Goal: Complete application form

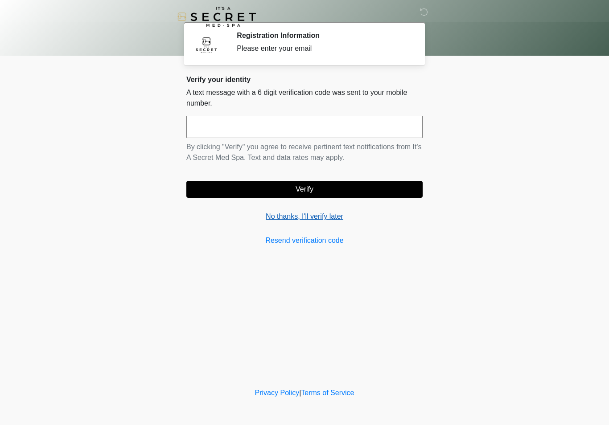
click at [329, 216] on link "No thanks, I'll verify later" at bounding box center [304, 216] width 236 height 11
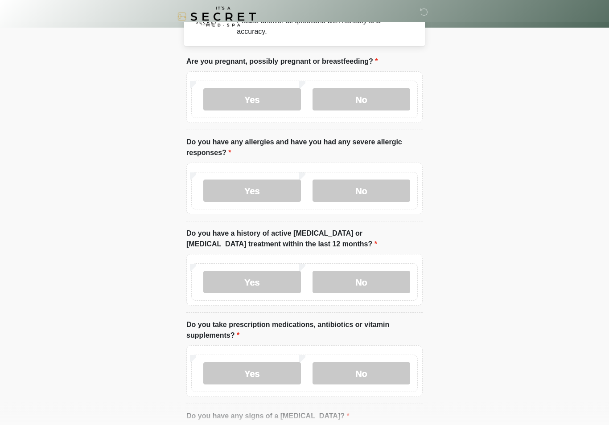
scroll to position [28, 0]
click at [383, 90] on label "No" at bounding box center [362, 99] width 98 height 22
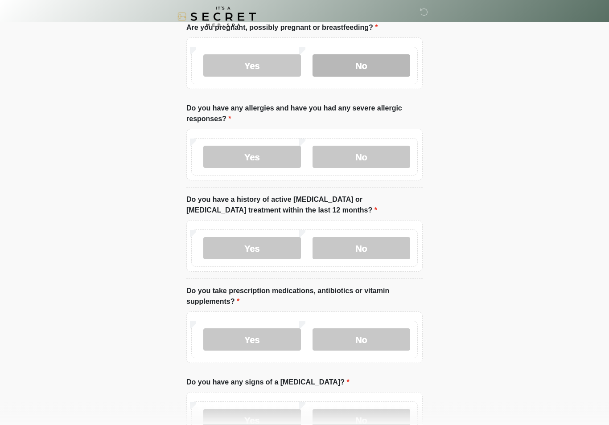
scroll to position [65, 0]
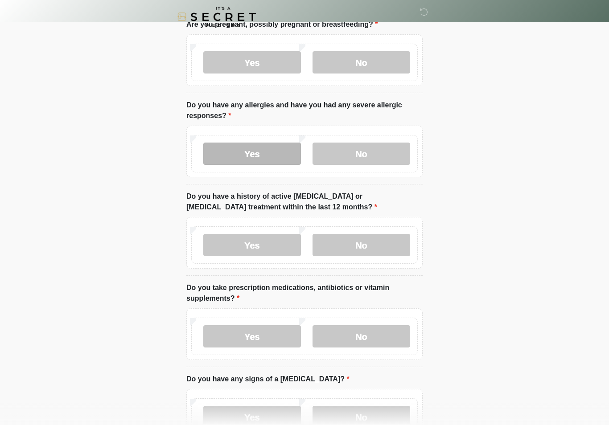
click at [263, 154] on label "Yes" at bounding box center [252, 154] width 98 height 22
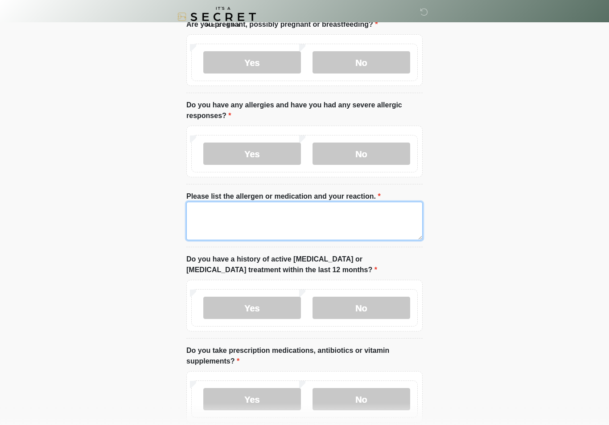
click at [292, 204] on textarea "Please list the allergen or medication and your reaction." at bounding box center [304, 221] width 236 height 38
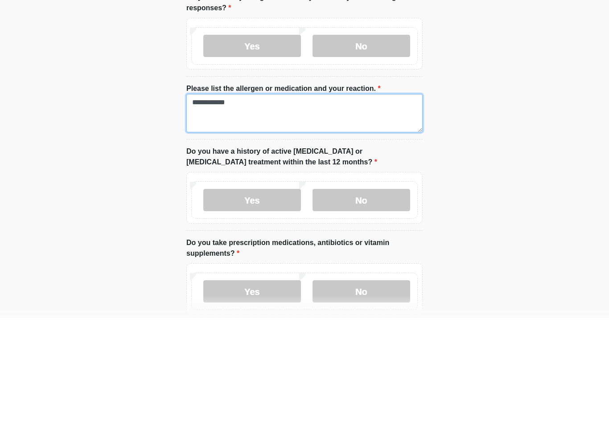
click at [215, 202] on textarea "**********" at bounding box center [304, 221] width 236 height 38
click at [208, 202] on textarea "**********" at bounding box center [304, 221] width 236 height 38
click at [209, 202] on textarea "**********" at bounding box center [304, 221] width 236 height 38
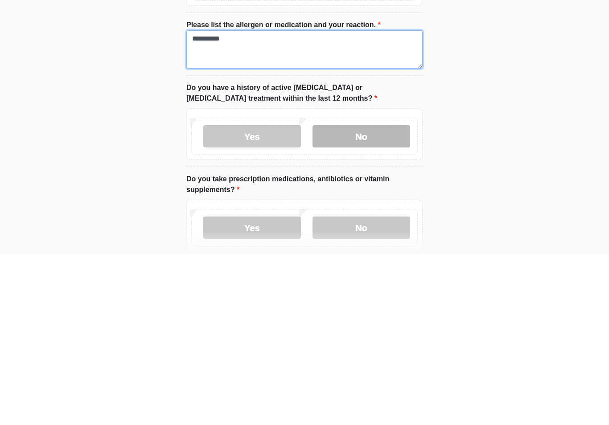
type textarea "********"
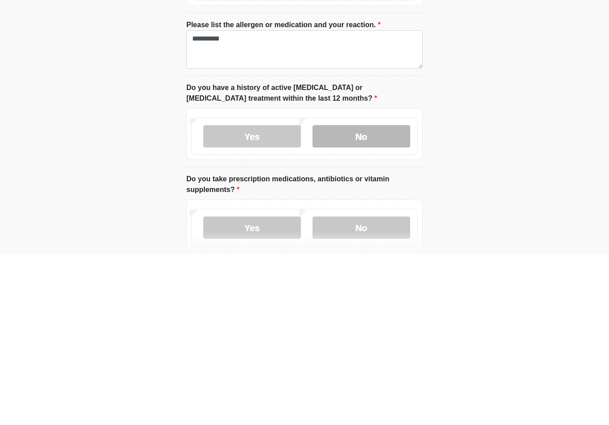
click at [368, 297] on label "No" at bounding box center [362, 308] width 98 height 22
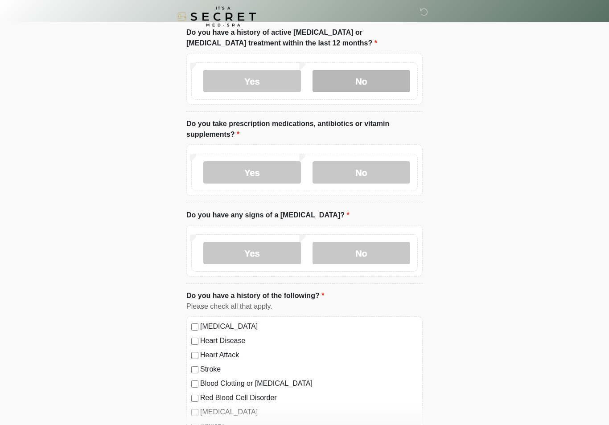
scroll to position [292, 0]
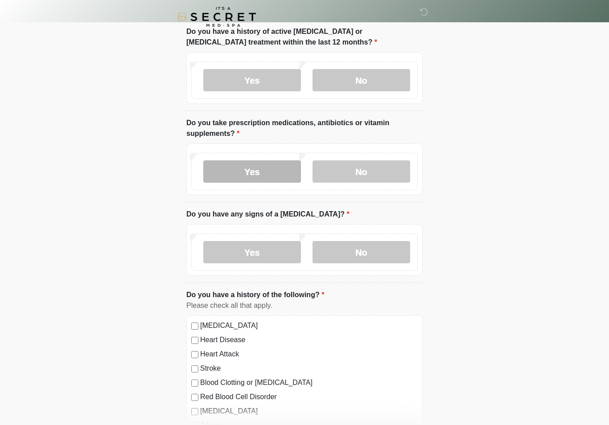
click at [278, 168] on label "Yes" at bounding box center [252, 172] width 98 height 22
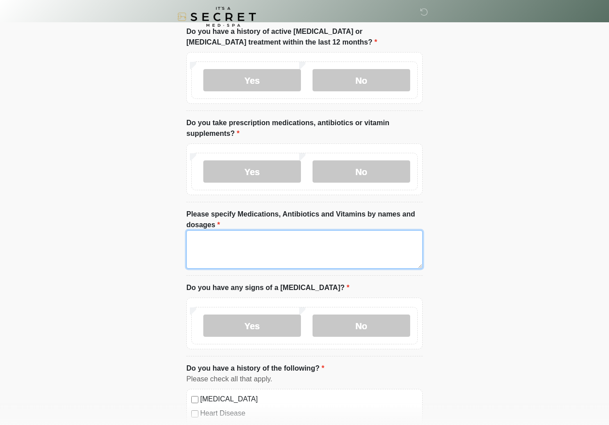
click at [288, 252] on textarea "Please specify Medications, Antibiotics and Vitamins by names and dosages" at bounding box center [304, 250] width 236 height 38
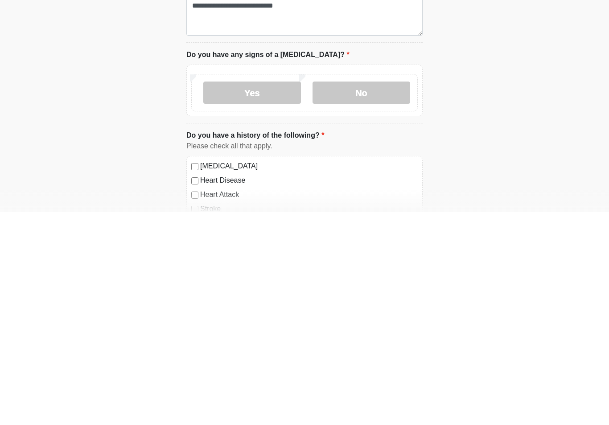
scroll to position [526, 0]
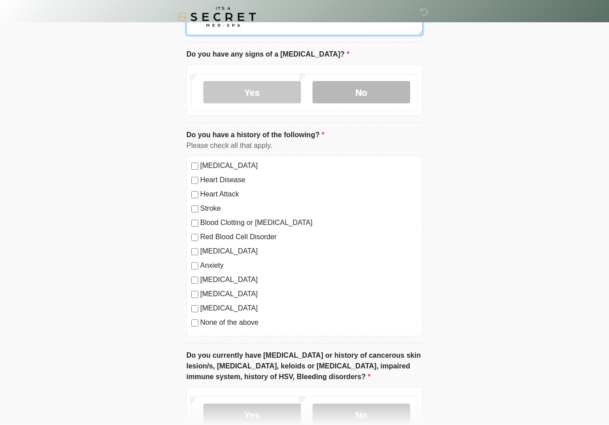
type textarea "**********"
click at [391, 85] on label "No" at bounding box center [362, 92] width 98 height 22
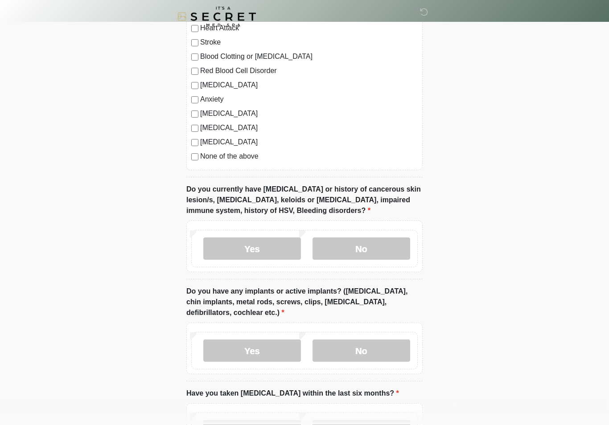
scroll to position [706, 0]
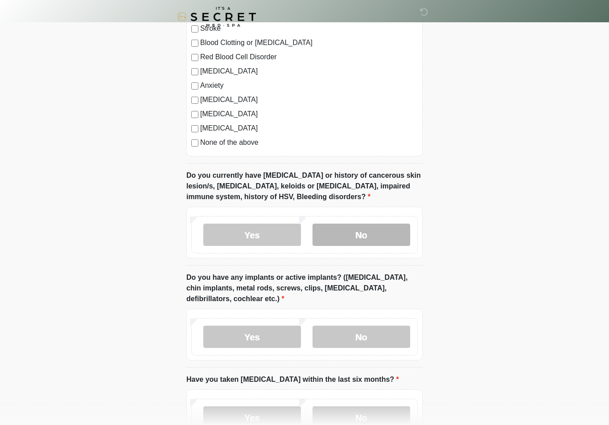
click at [370, 236] on label "No" at bounding box center [362, 235] width 98 height 22
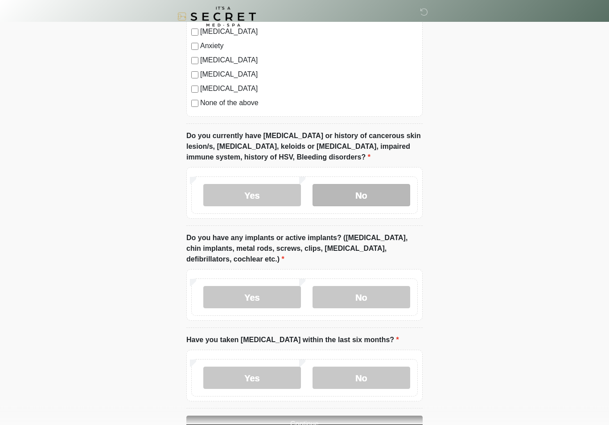
scroll to position [786, 0]
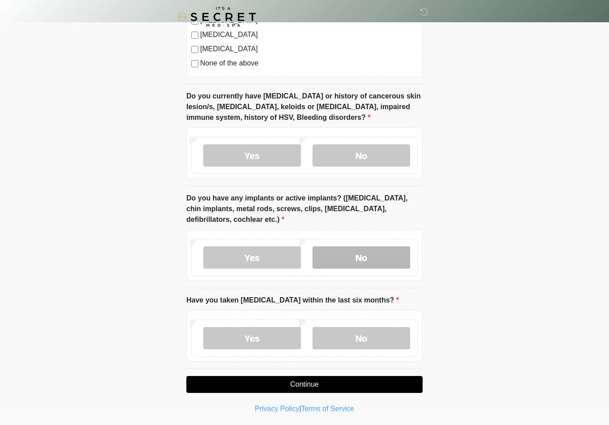
click at [381, 254] on label "No" at bounding box center [362, 258] width 98 height 22
click at [365, 335] on label "No" at bounding box center [362, 338] width 98 height 22
click at [373, 384] on button "Continue" at bounding box center [304, 384] width 236 height 17
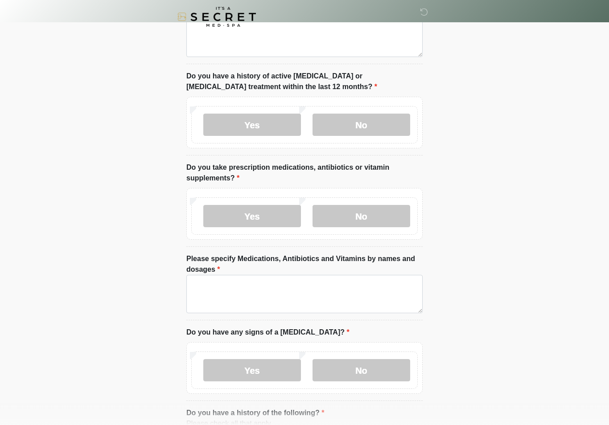
scroll to position [0, 0]
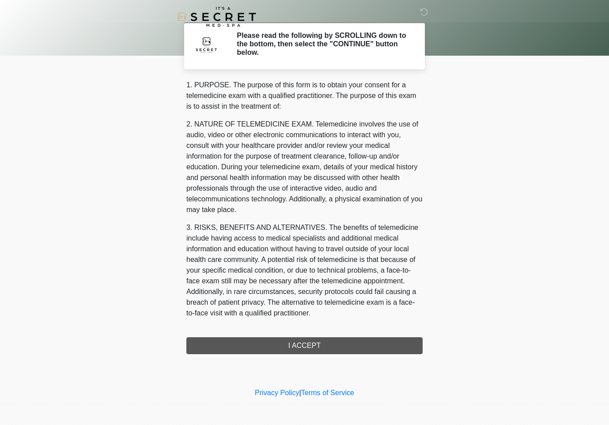
click at [349, 342] on div "1. PURPOSE. The purpose of this form is to obtain your consent for a telemedici…" at bounding box center [304, 217] width 236 height 275
click at [320, 345] on div "1. PURPOSE. The purpose of this form is to obtain your consent for a telemedici…" at bounding box center [304, 217] width 236 height 275
click at [320, 340] on div "1. PURPOSE. The purpose of this form is to obtain your consent for a telemedici…" at bounding box center [304, 217] width 236 height 275
click at [325, 350] on div "1. PURPOSE. The purpose of this form is to obtain your consent for a telemedici…" at bounding box center [304, 217] width 236 height 275
click at [320, 344] on div "1. PURPOSE. The purpose of this form is to obtain your consent for a telemedici…" at bounding box center [304, 217] width 236 height 275
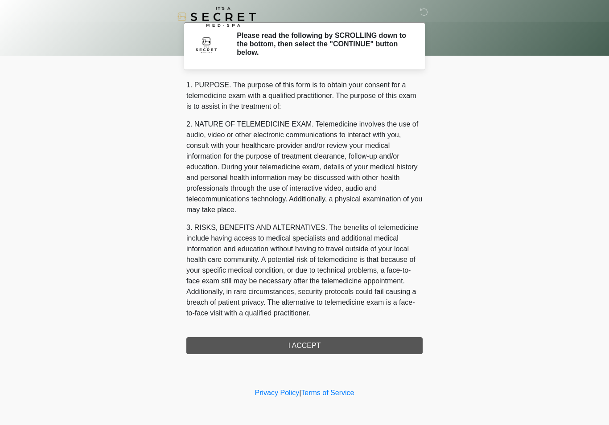
click at [300, 345] on div "1. PURPOSE. The purpose of this form is to obtain your consent for a telemedici…" at bounding box center [304, 217] width 236 height 275
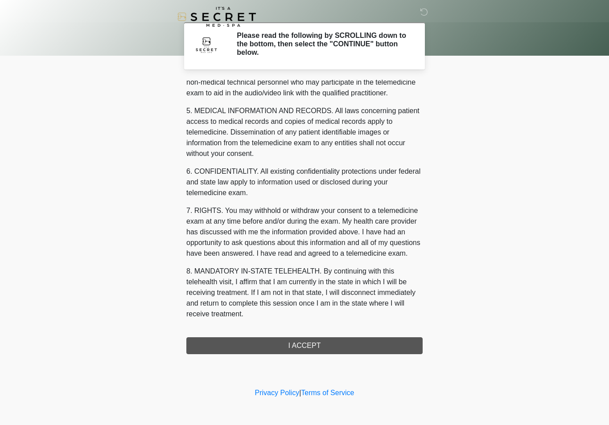
scroll to position [270, 0]
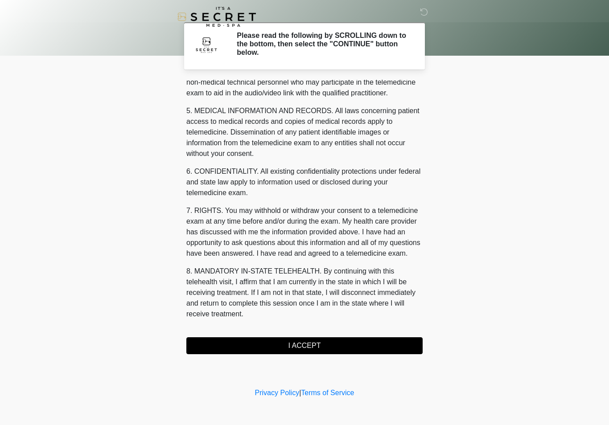
click at [306, 341] on button "I ACCEPT" at bounding box center [304, 346] width 236 height 17
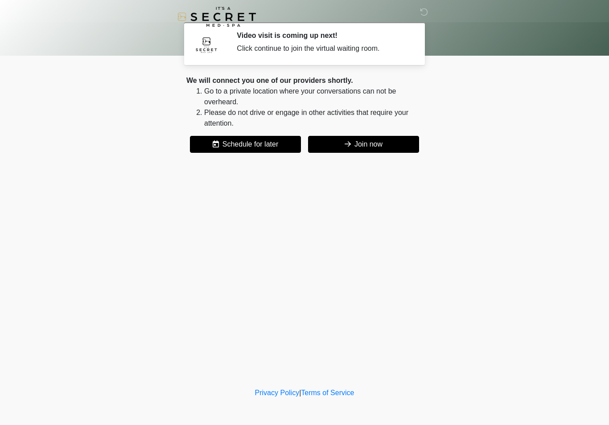
click at [373, 148] on button "Join now" at bounding box center [363, 144] width 111 height 17
